Goal: Download file/media

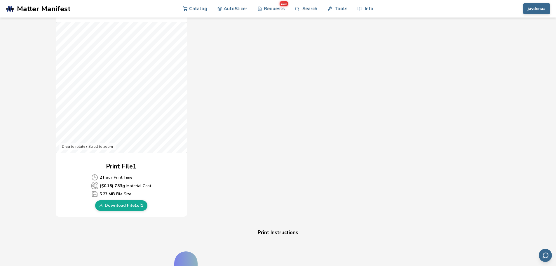
scroll to position [146, 0]
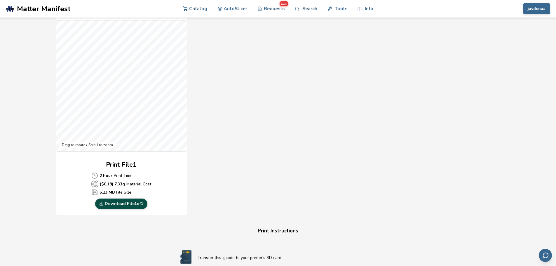
click at [136, 204] on link "Download File 1 of 1" at bounding box center [121, 204] width 52 height 11
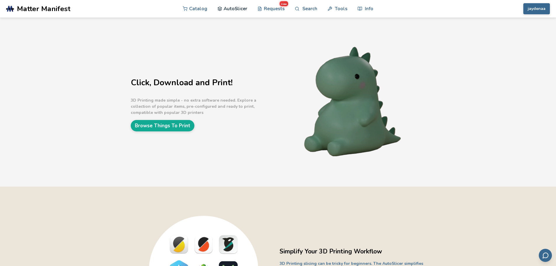
click at [238, 8] on link "AutoSlicer" at bounding box center [233, 9] width 30 height 18
